Goal: Information Seeking & Learning: Learn about a topic

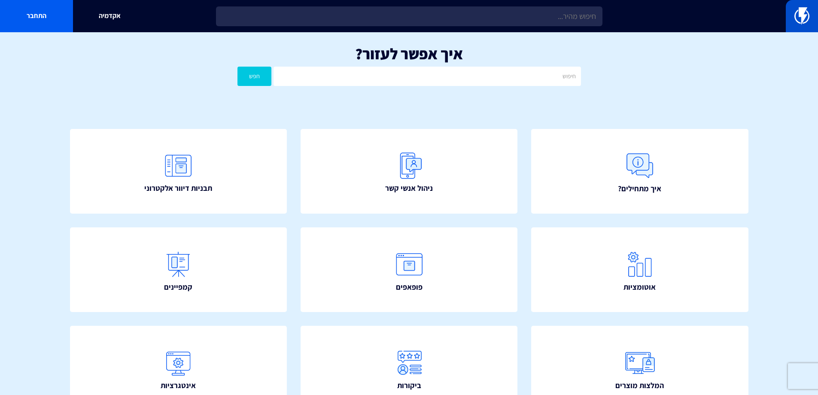
click at [804, 18] on img at bounding box center [802, 15] width 15 height 17
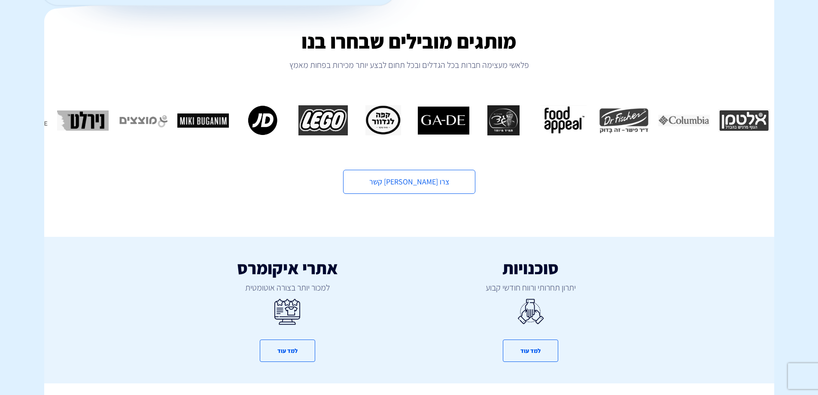
scroll to position [630, 0]
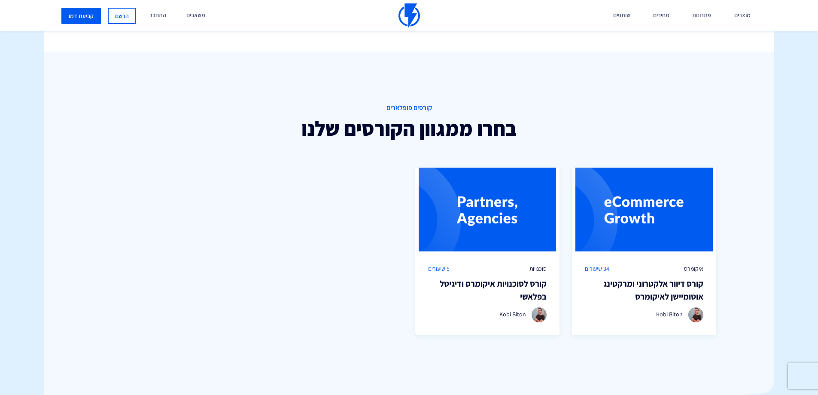
scroll to position [540, 0]
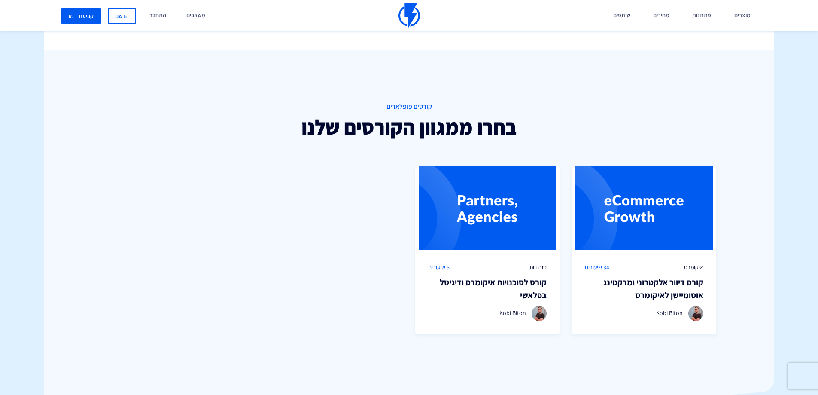
drag, startPoint x: 821, startPoint y: 78, endPoint x: 824, endPoint y: 252, distance: 174.5
click at [818, 252] on html "מוצרים שיווק אוטומטי הפכו את השיווק לאוטומטי דיוור אלקטרוני שלחו את המסר הנכון …" at bounding box center [409, 47] width 818 height 1174
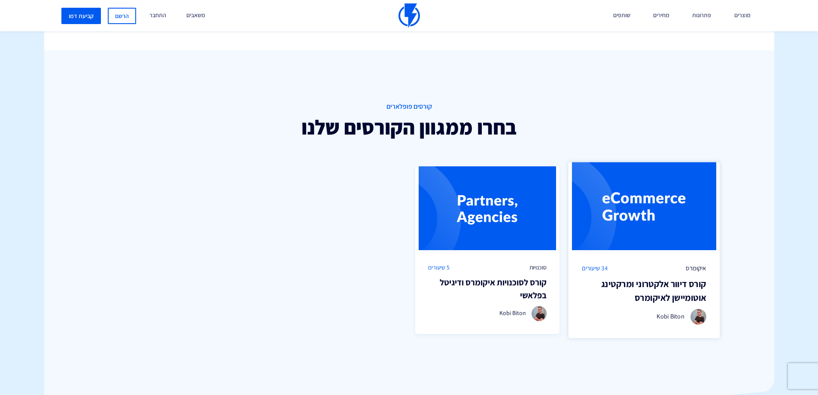
click at [651, 216] on img at bounding box center [645, 206] width 152 height 88
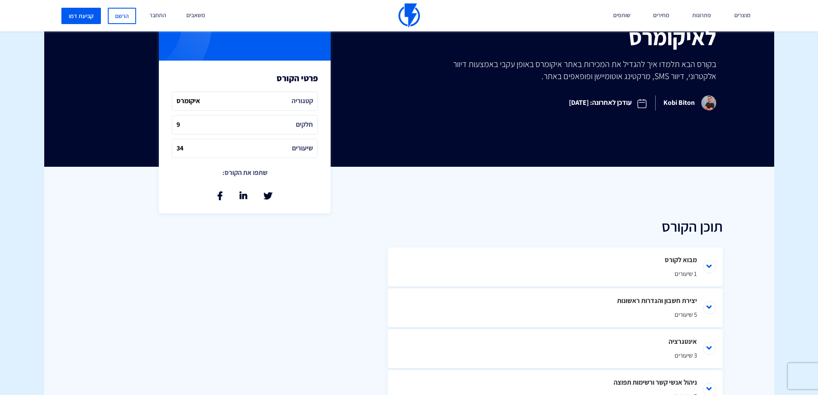
scroll to position [225, 0]
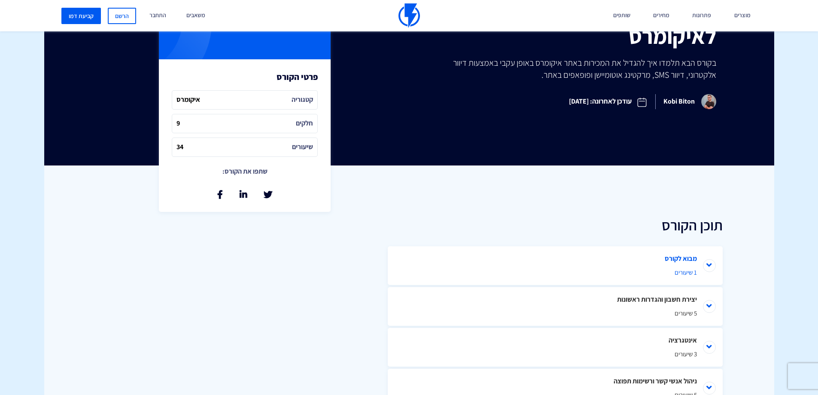
click at [647, 270] on span "1 שיעורים" at bounding box center [556, 272] width 284 height 9
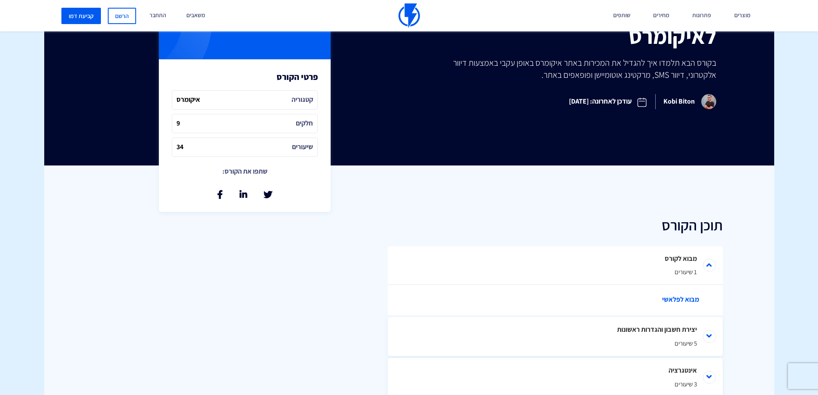
click at [670, 298] on link "מבוא לפלאשי" at bounding box center [560, 300] width 292 height 30
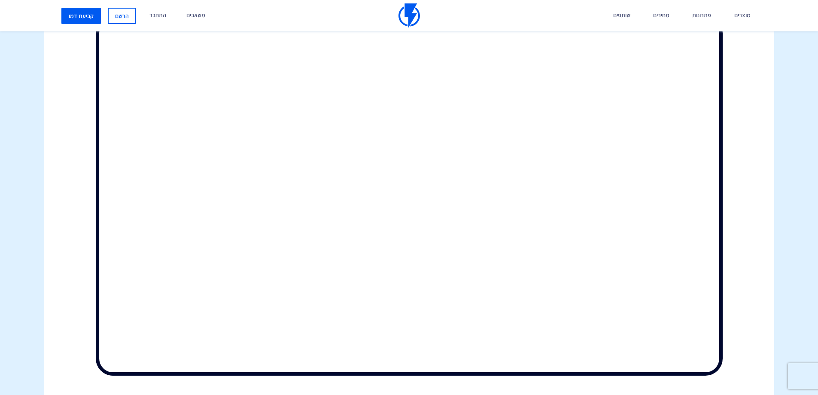
scroll to position [240, 0]
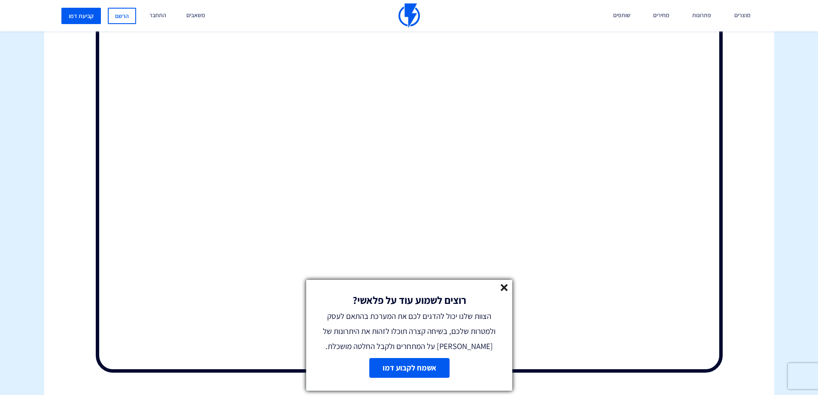
click at [508, 287] on div "רוצים לשמוע עוד על פלאשי? הצוות שלנו יכול להדגים לכם את המערכת בהתאם לעסק ולמטר…" at bounding box center [409, 317] width 206 height 74
click at [505, 288] on line at bounding box center [504, 287] width 6 height 6
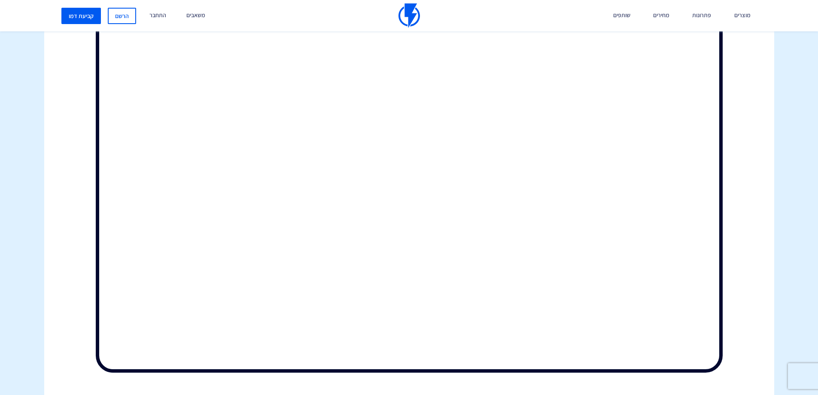
scroll to position [535, 0]
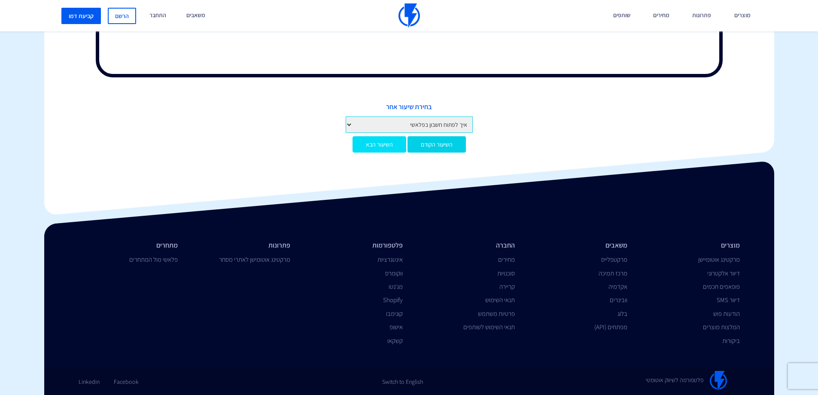
click at [375, 144] on link "השיעור הבא" at bounding box center [380, 144] width 54 height 16
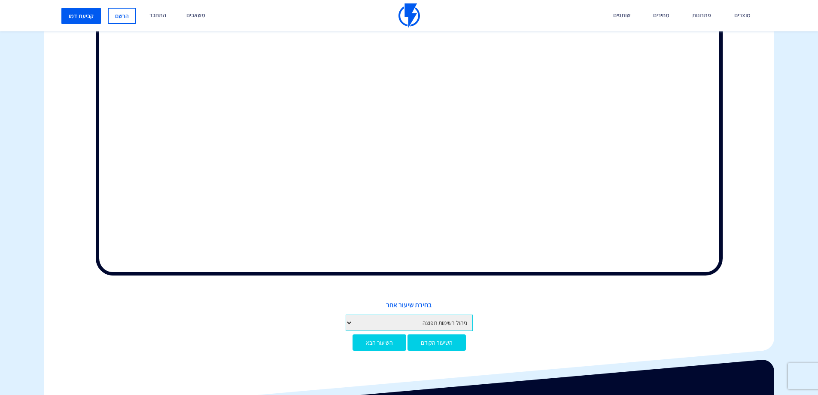
scroll to position [340, 0]
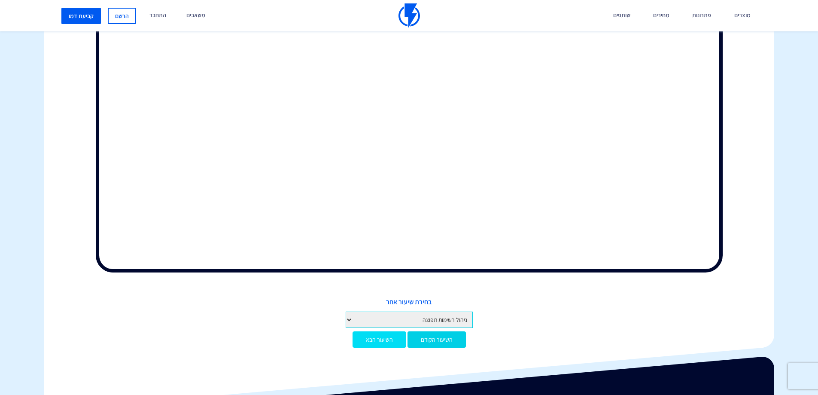
click at [380, 337] on link "השיעור הבא" at bounding box center [380, 339] width 54 height 16
